Goal: Task Accomplishment & Management: Manage account settings

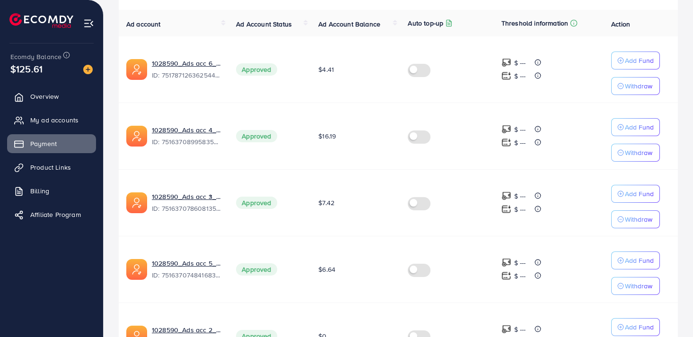
scroll to position [207, 0]
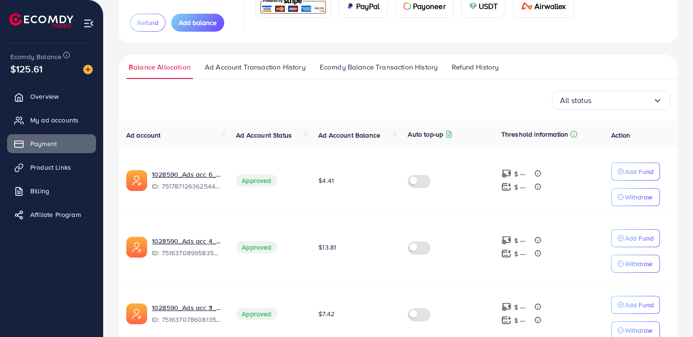
scroll to position [95, 0]
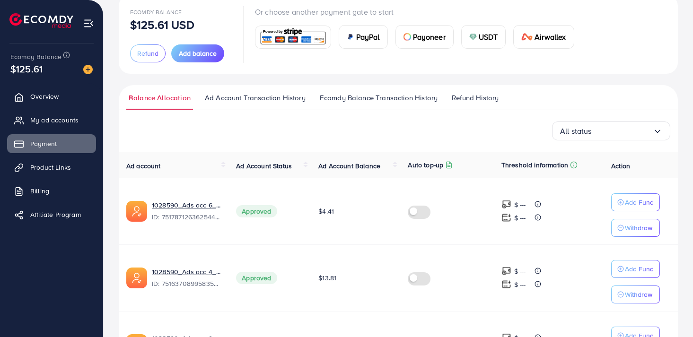
scroll to position [98, 0]
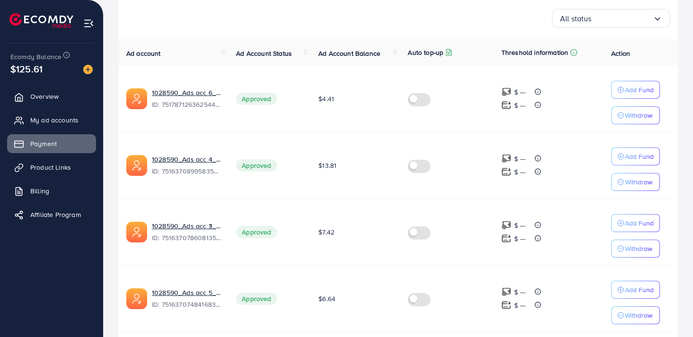
scroll to position [184, 0]
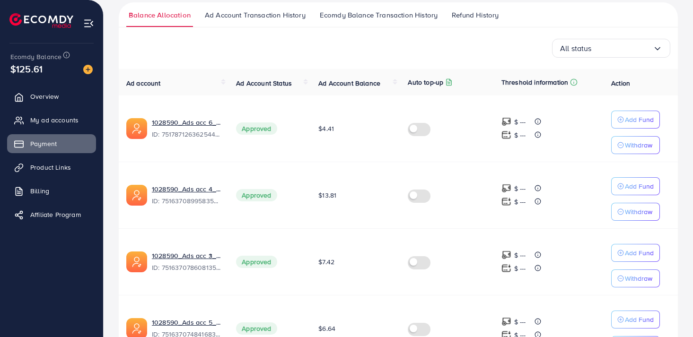
scroll to position [148, 0]
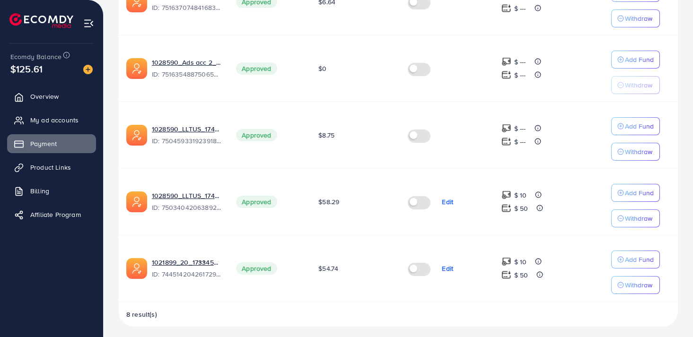
scroll to position [478, 0]
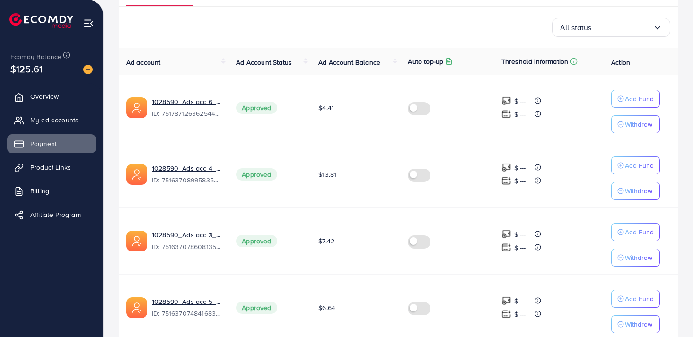
scroll to position [169, 0]
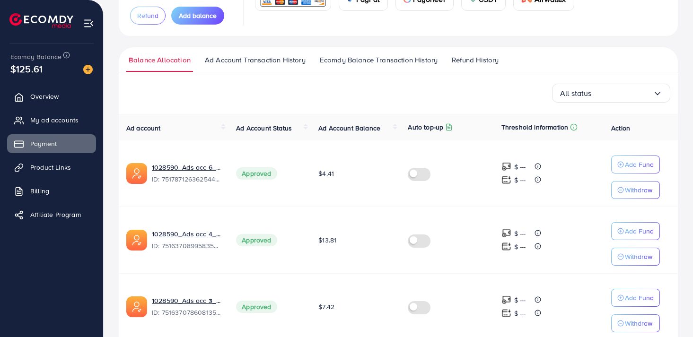
scroll to position [122, 0]
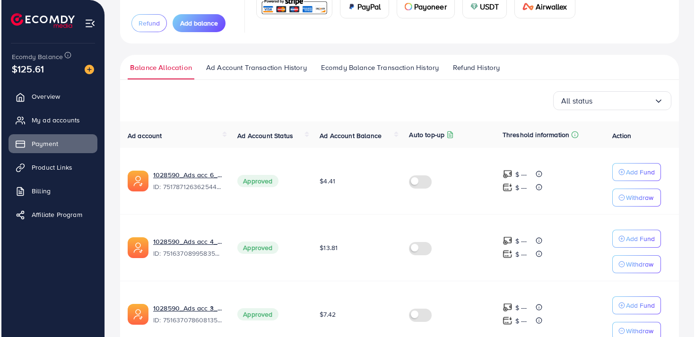
scroll to position [139, 0]
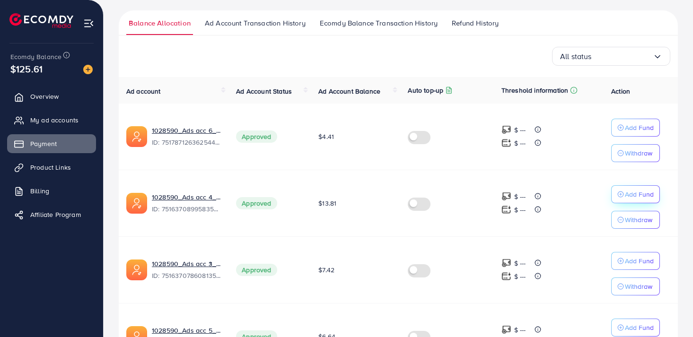
click at [635, 199] on p "Add Fund" at bounding box center [639, 194] width 29 height 11
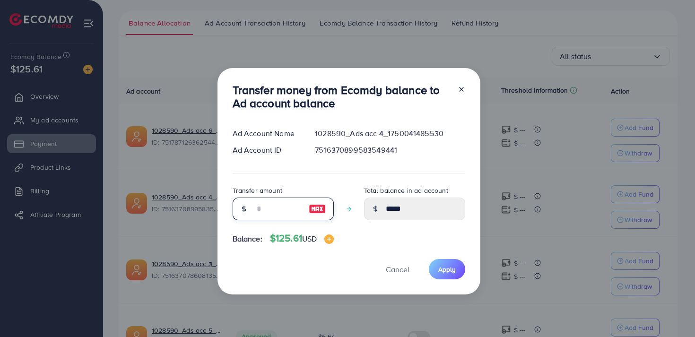
click at [254, 207] on input "number" at bounding box center [277, 209] width 47 height 23
type input "*"
type input "*****"
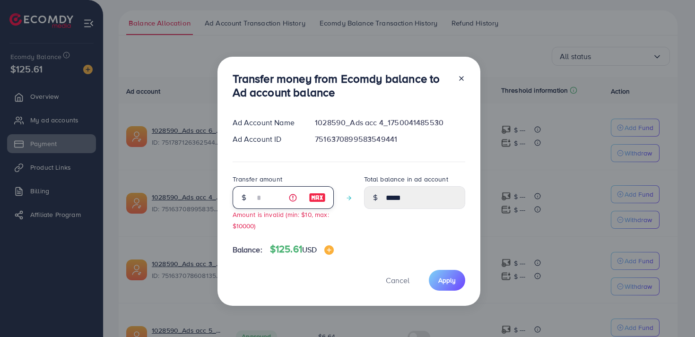
type input "**"
type input "*****"
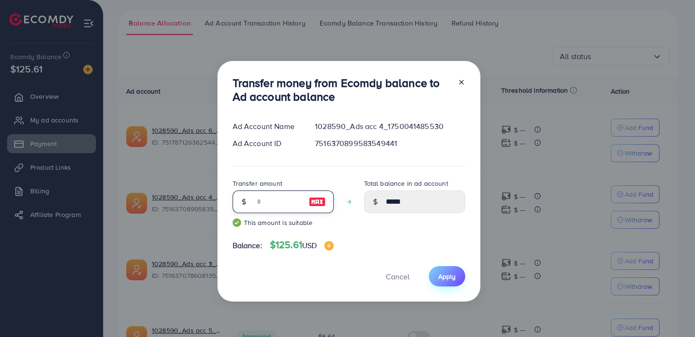
type input "**"
click at [441, 267] on button "Apply" at bounding box center [447, 276] width 36 height 20
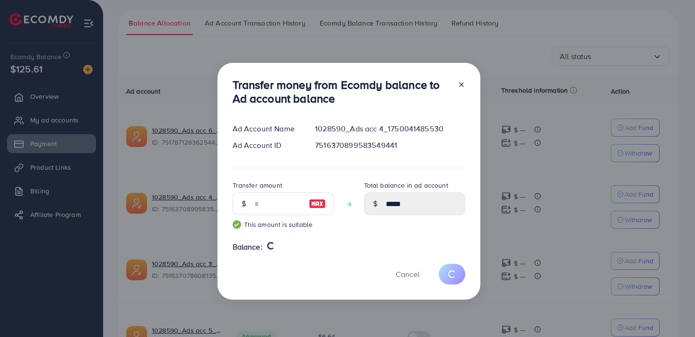
type input "*****"
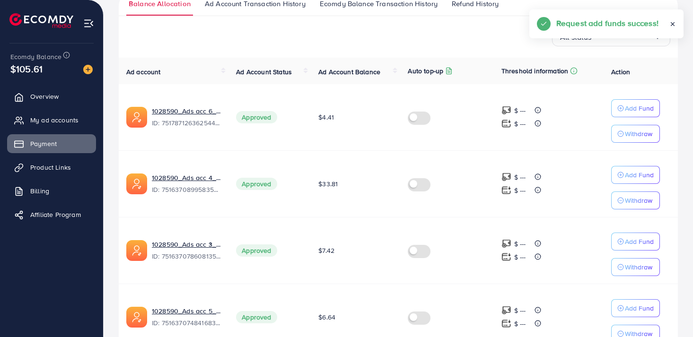
scroll to position [158, 0]
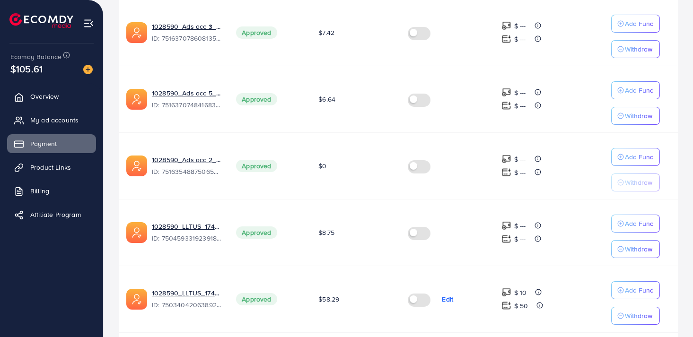
scroll to position [478, 0]
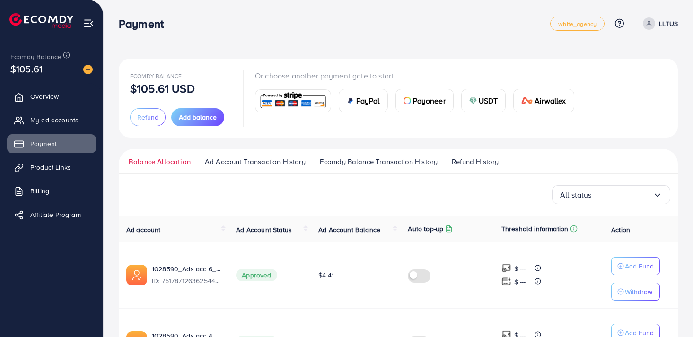
scroll to position [194, 0]
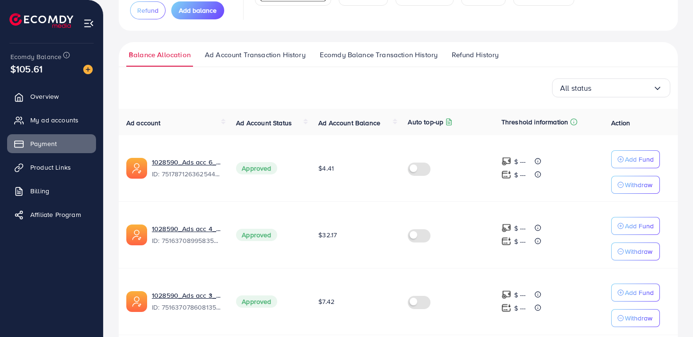
scroll to position [133, 0]
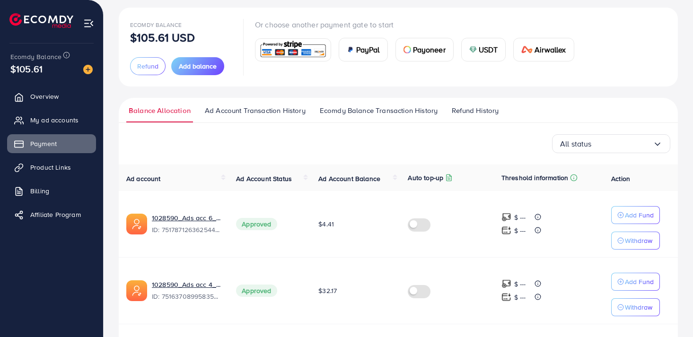
scroll to position [65, 0]
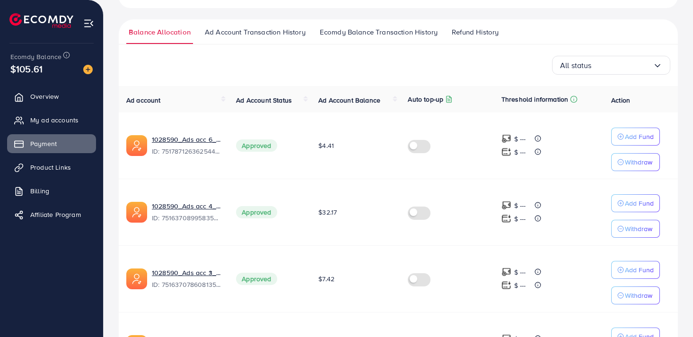
scroll to position [131, 0]
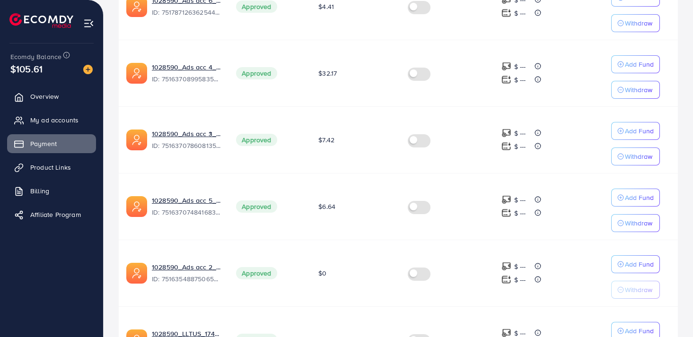
scroll to position [269, 0]
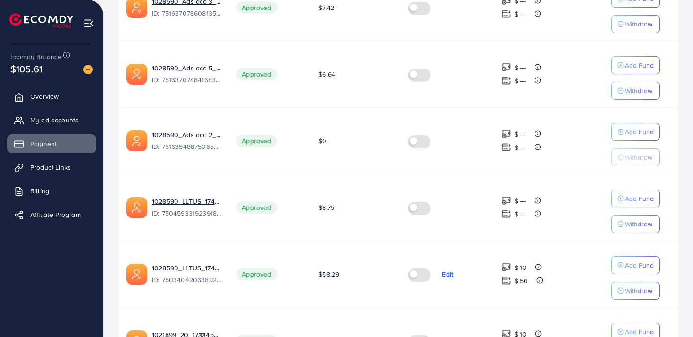
scroll to position [478, 0]
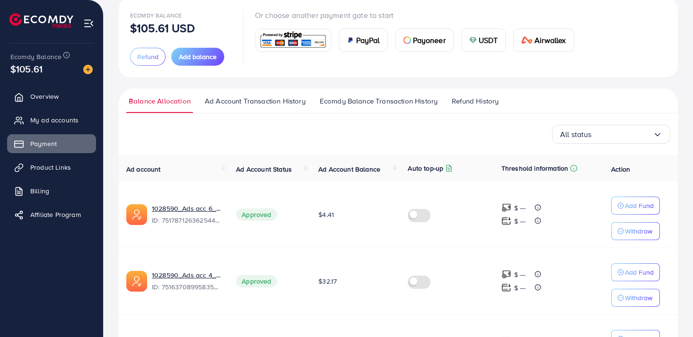
scroll to position [61, 0]
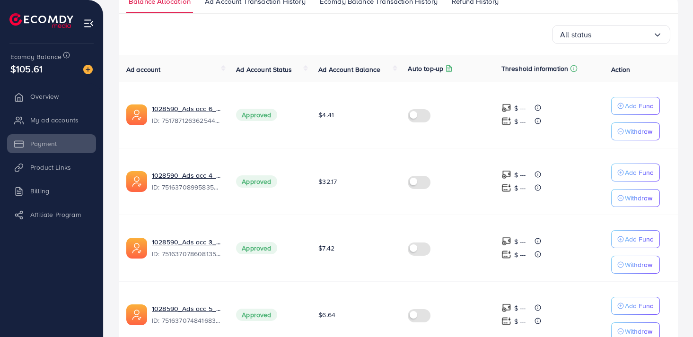
scroll to position [164, 0]
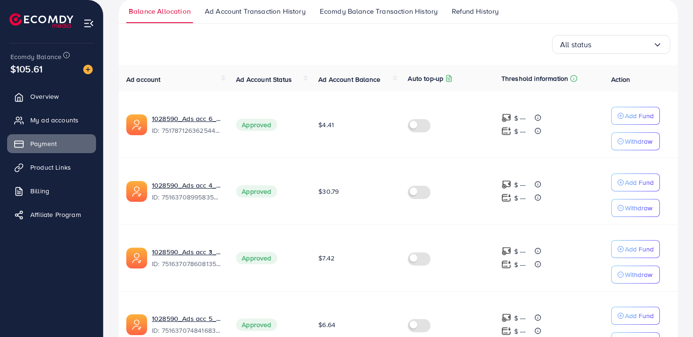
scroll to position [151, 0]
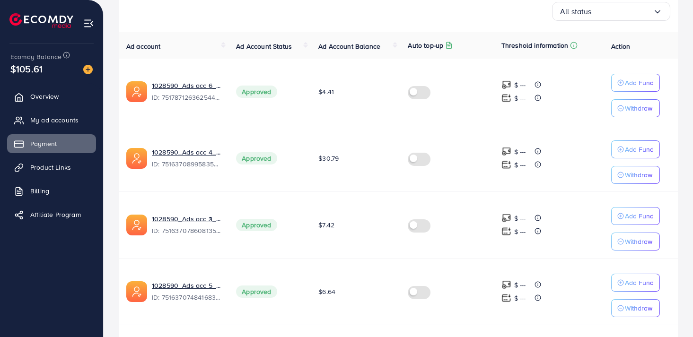
scroll to position [184, 0]
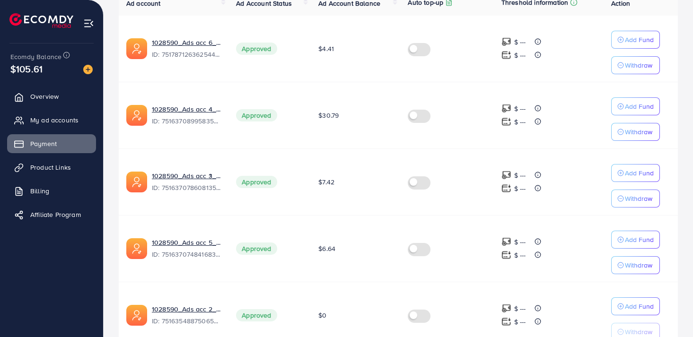
scroll to position [251, 0]
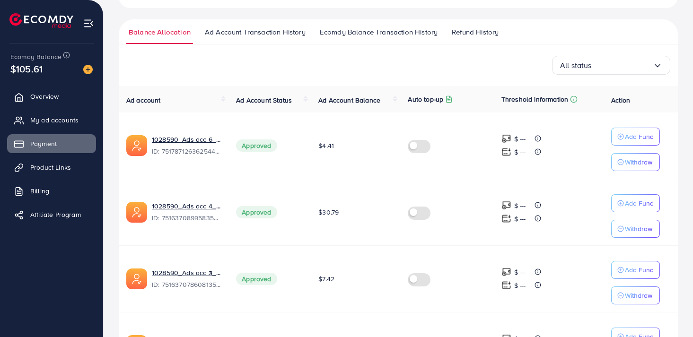
scroll to position [153, 0]
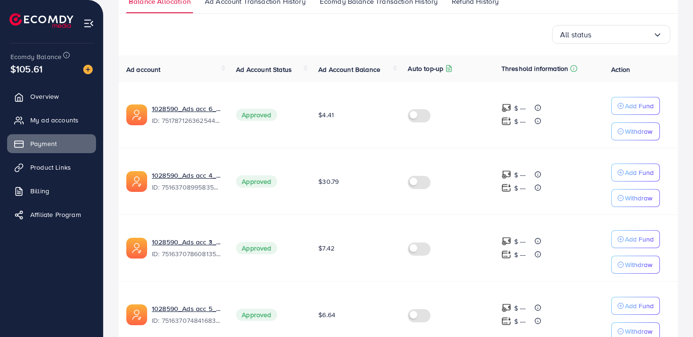
scroll to position [164, 0]
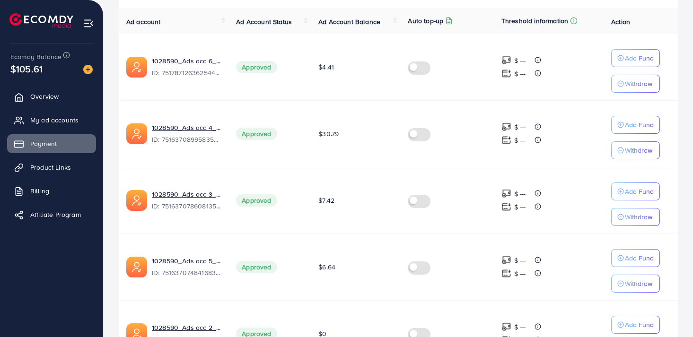
scroll to position [149, 0]
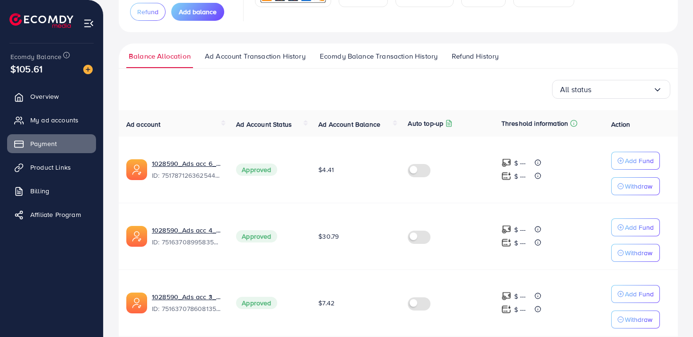
scroll to position [109, 0]
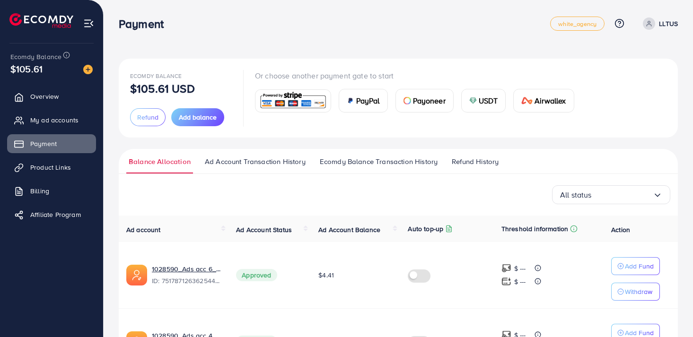
scroll to position [127, 0]
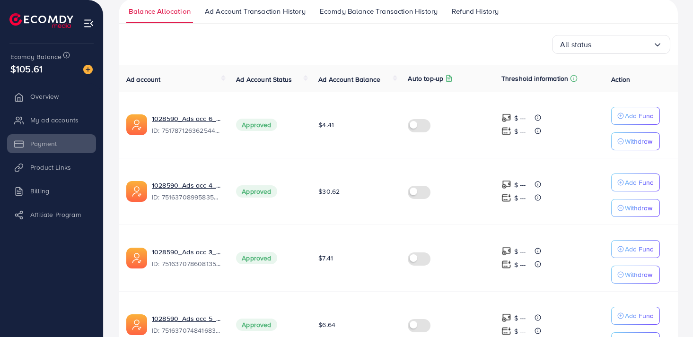
scroll to position [151, 0]
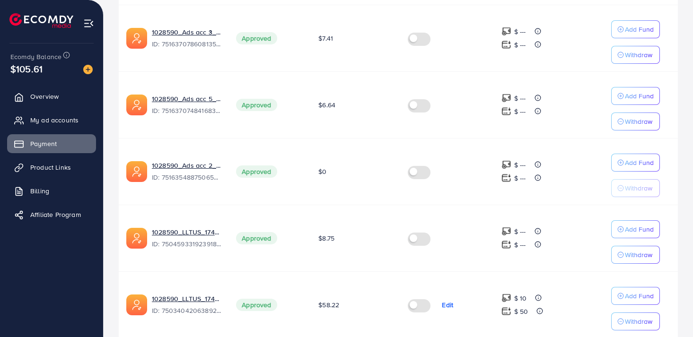
scroll to position [478, 0]
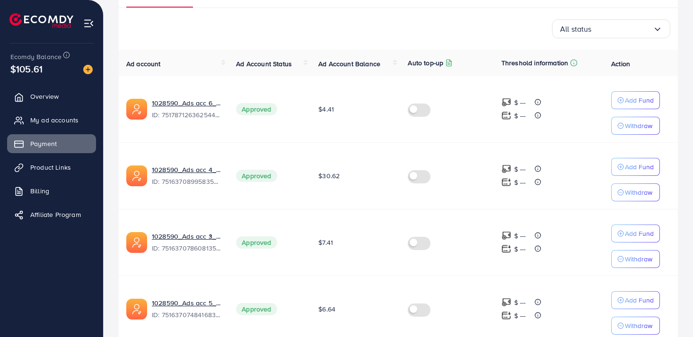
scroll to position [167, 0]
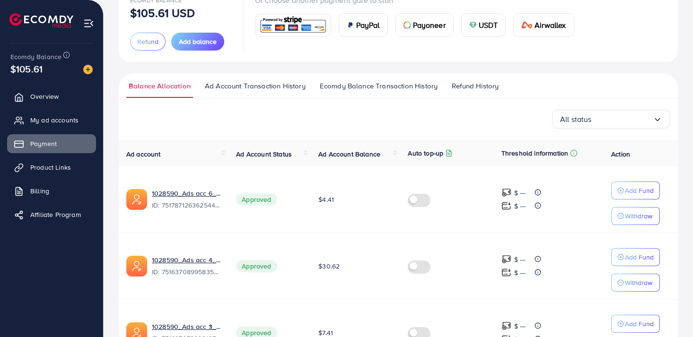
scroll to position [76, 0]
